Goal: Task Accomplishment & Management: Manage account settings

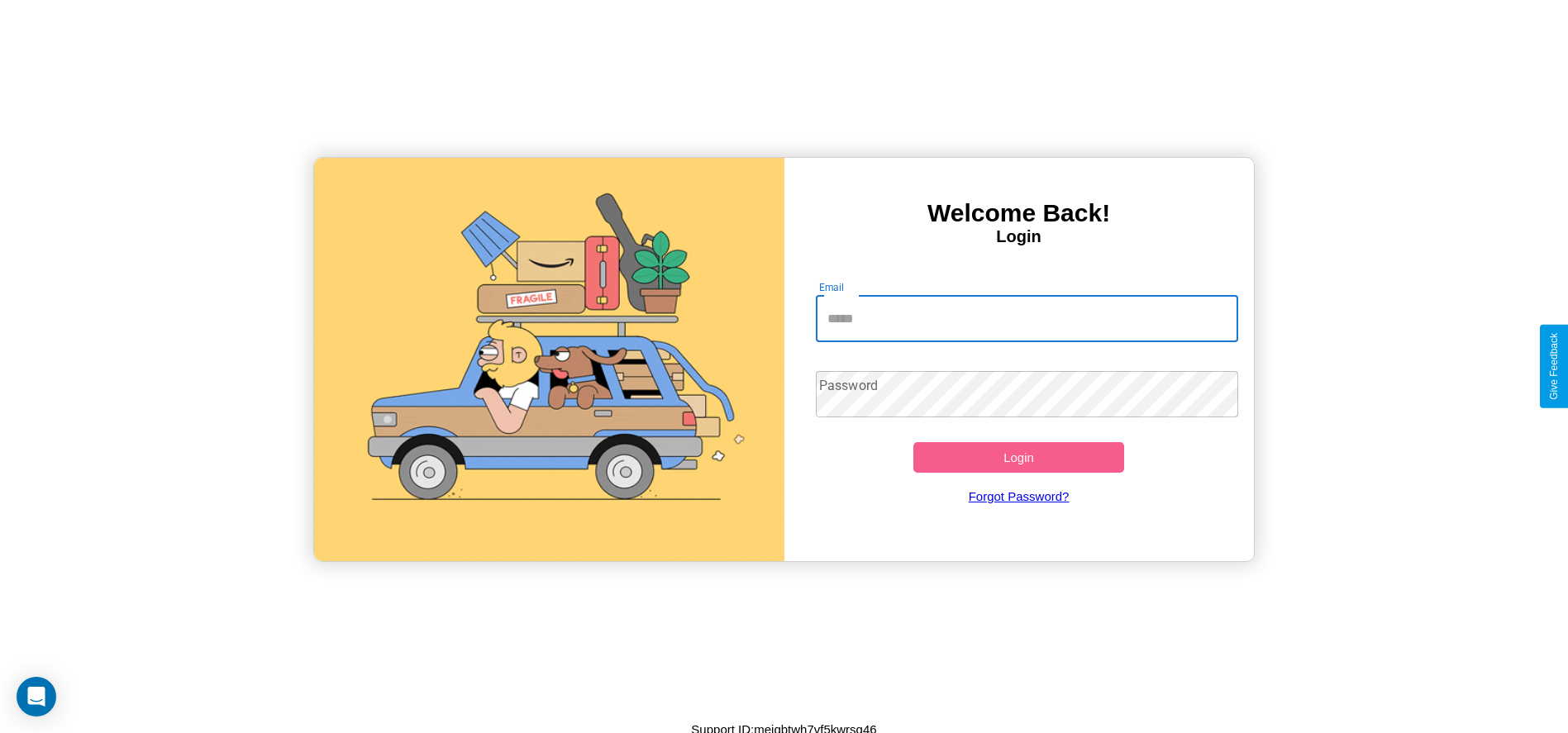
click at [1027, 319] on input "Email" at bounding box center [1027, 319] width 422 height 46
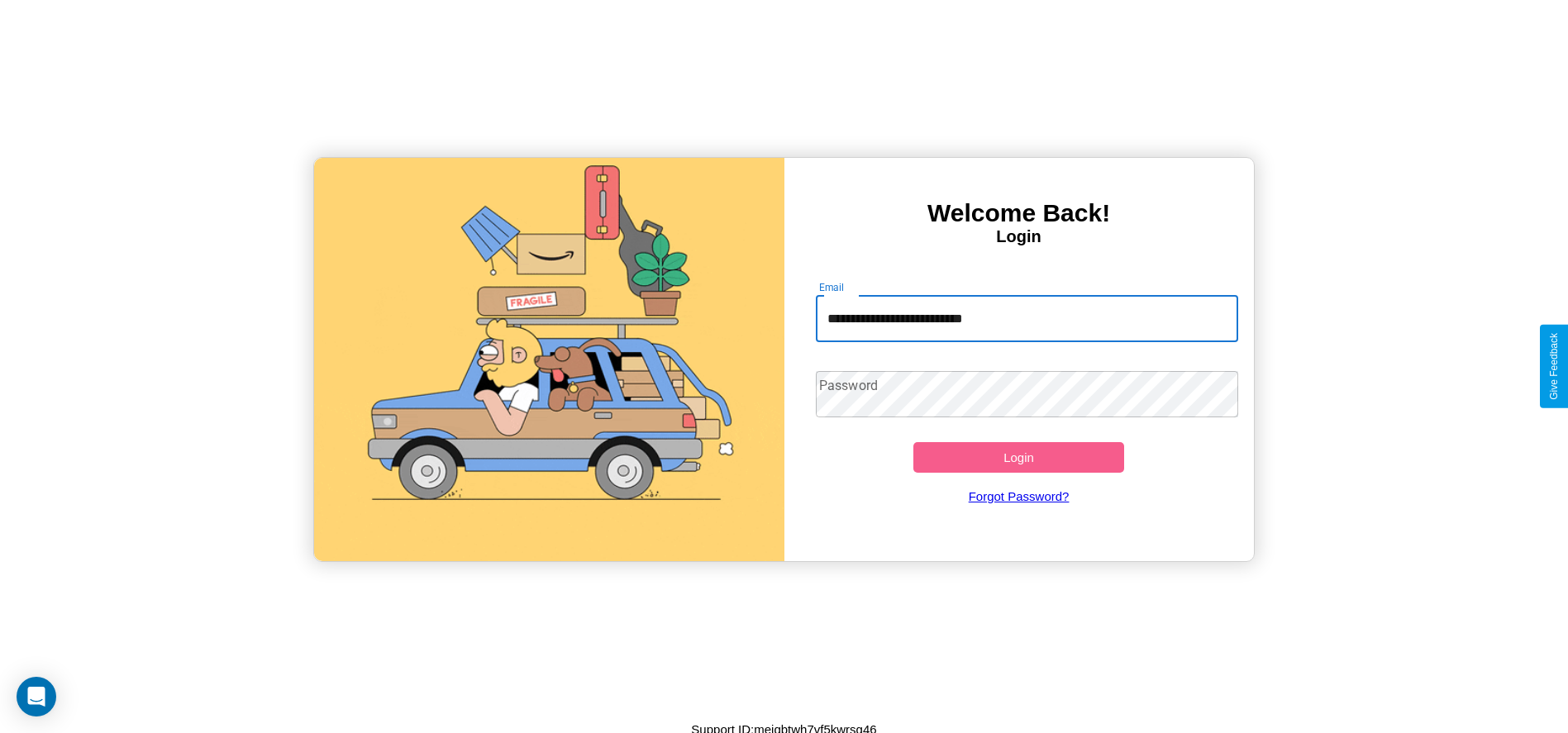
type input "**********"
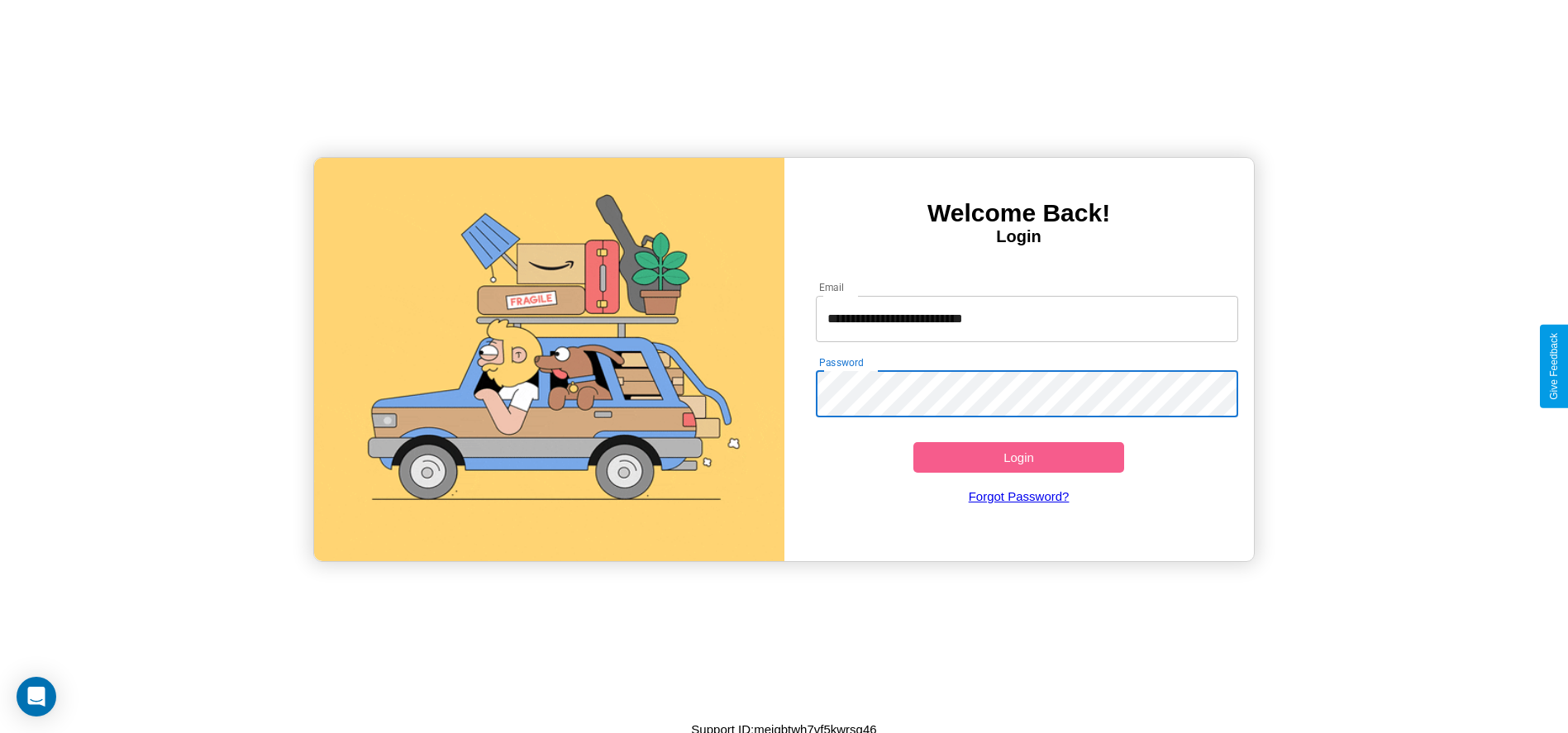
click at [1018, 457] on button "Login" at bounding box center [1019, 458] width 212 height 31
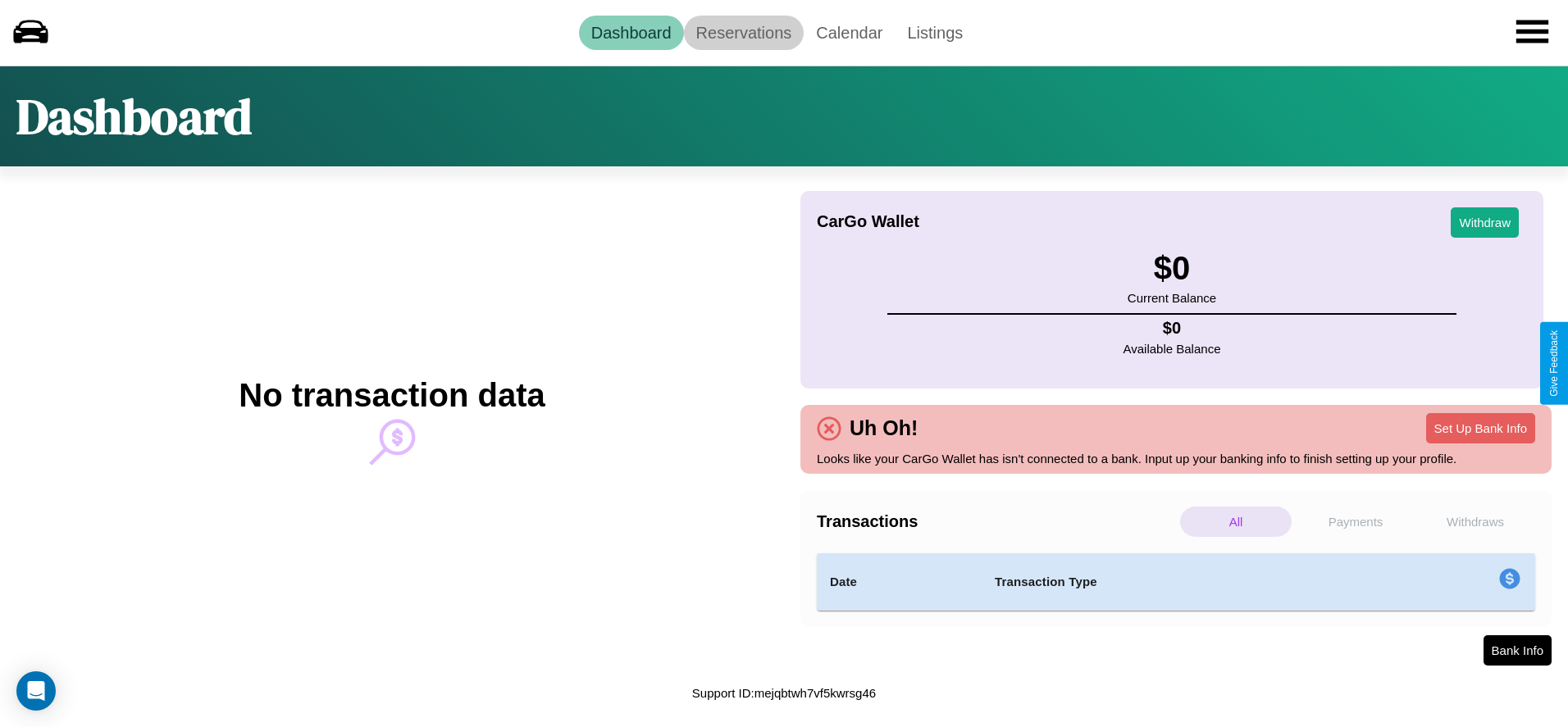
click at [743, 32] on link "Reservations" at bounding box center [744, 32] width 120 height 34
